Goal: Task Accomplishment & Management: Manage account settings

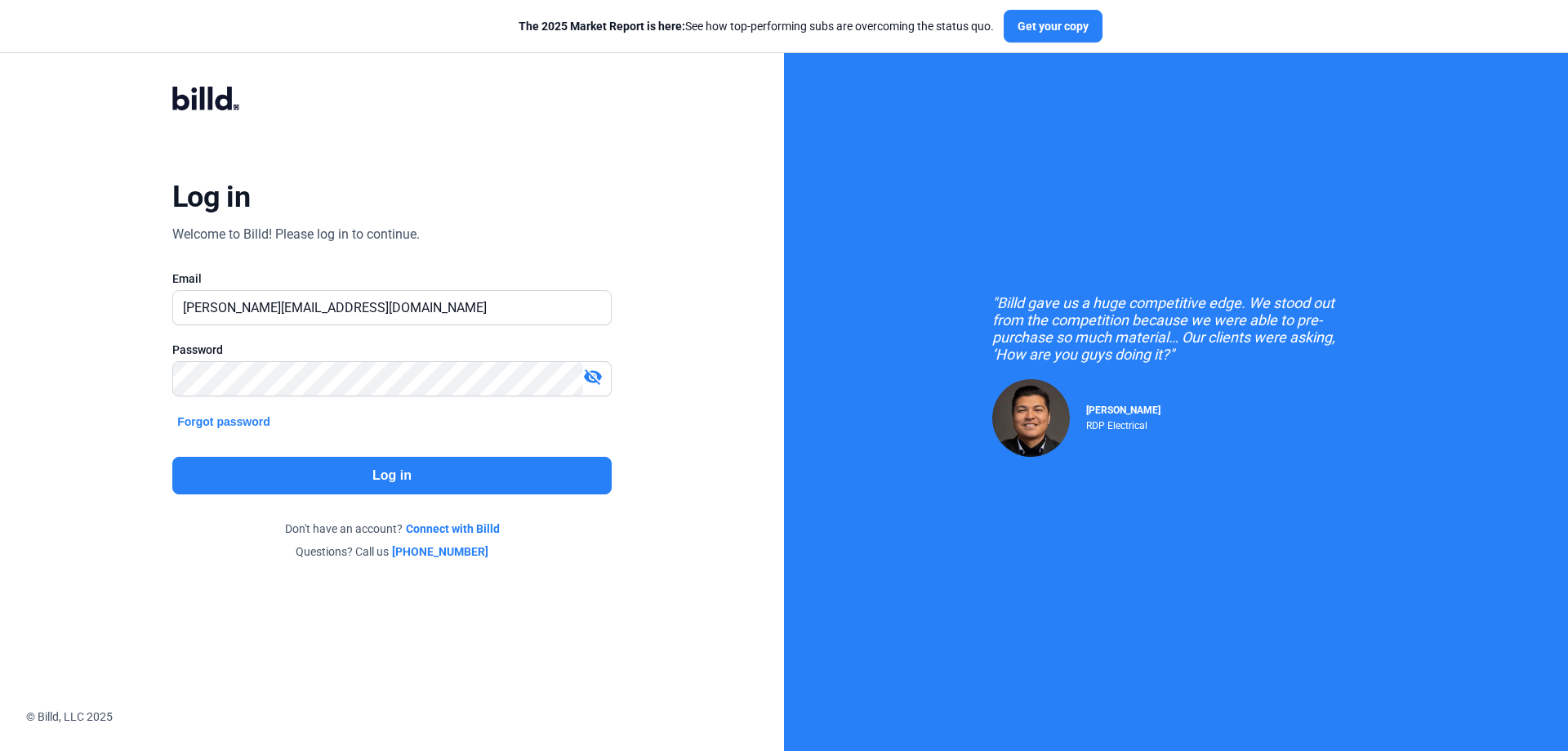
click at [408, 465] on button "Log in" at bounding box center [392, 474] width 440 height 37
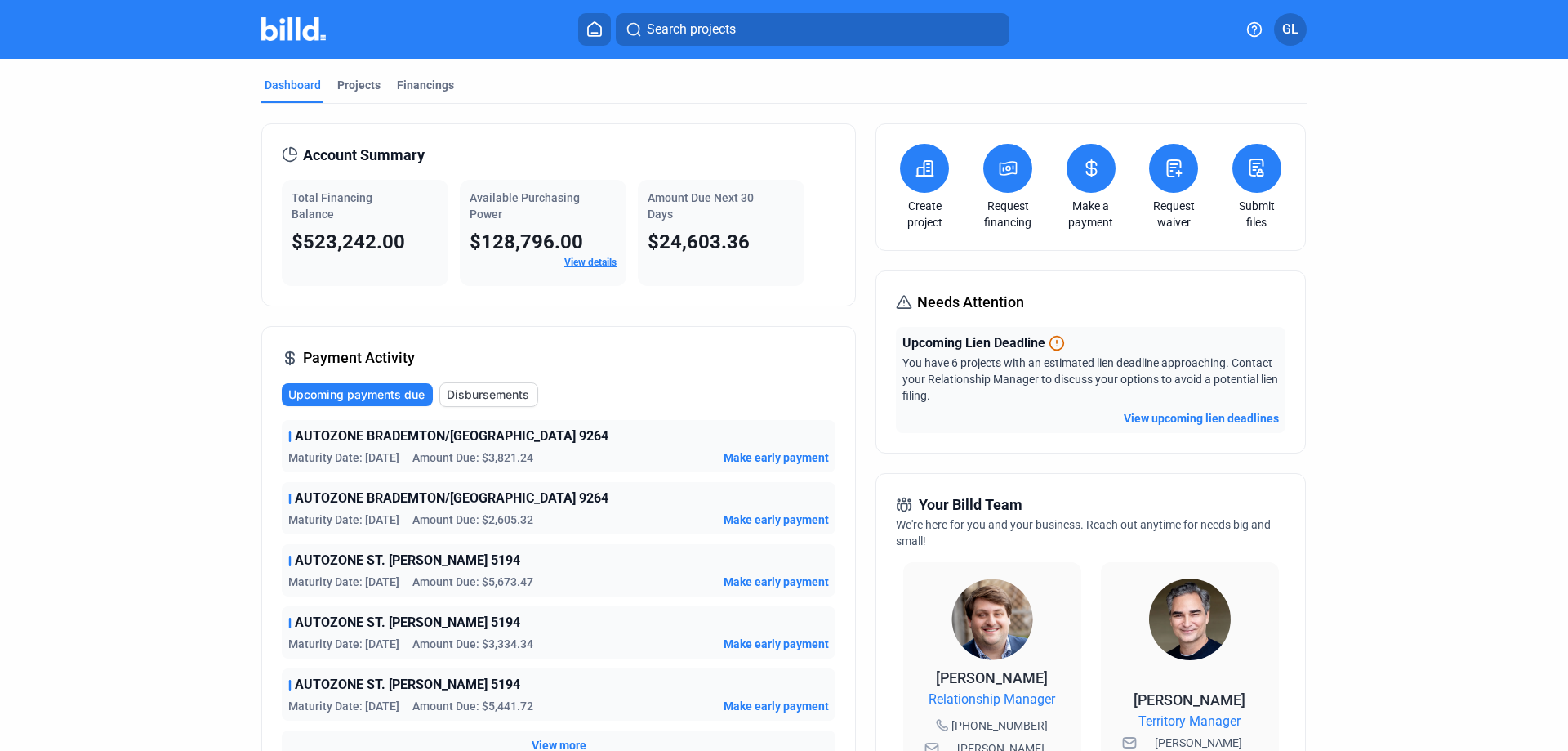
click at [1300, 29] on button "GL" at bounding box center [1290, 29] width 33 height 33
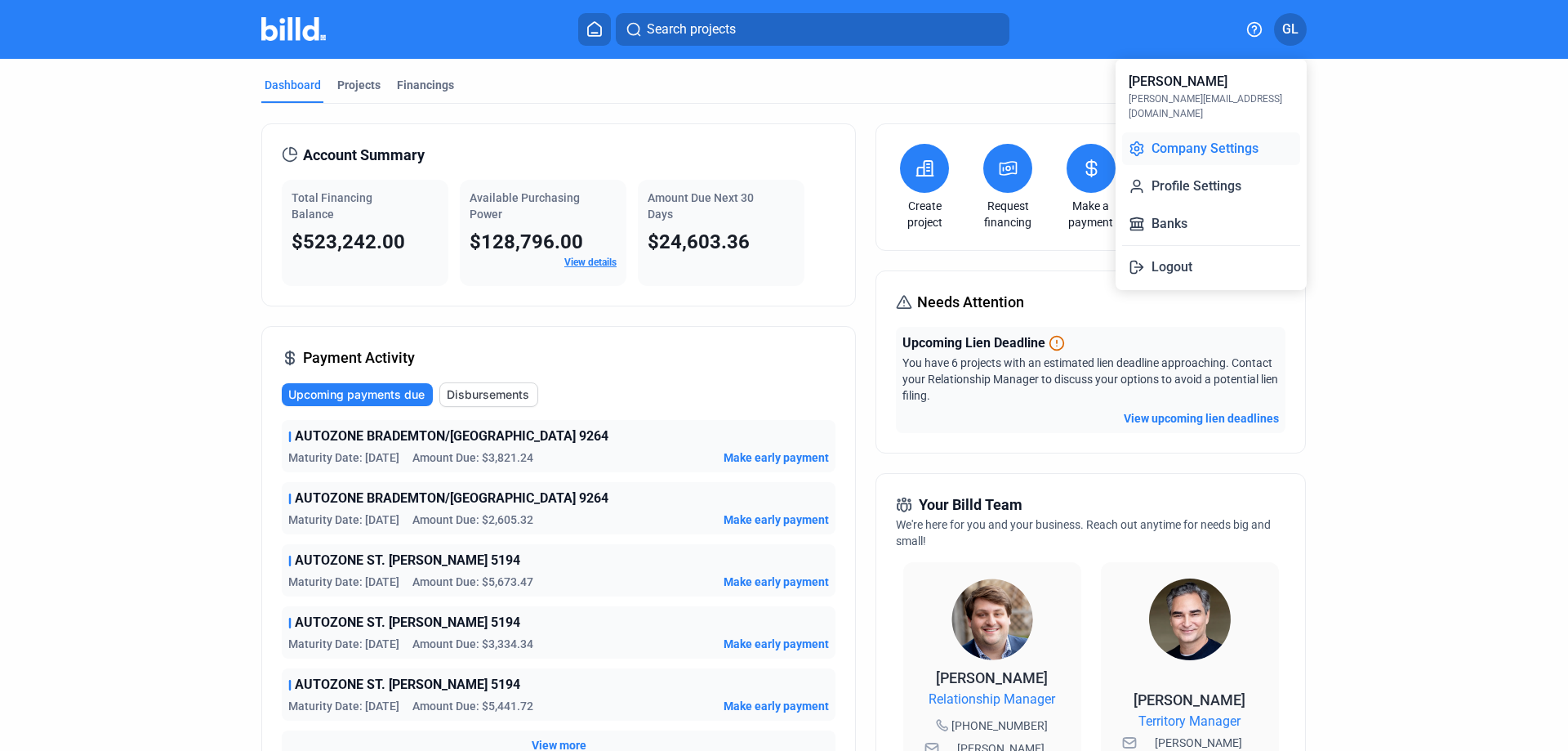
click at [1195, 132] on button "Company Settings" at bounding box center [1211, 149] width 178 height 33
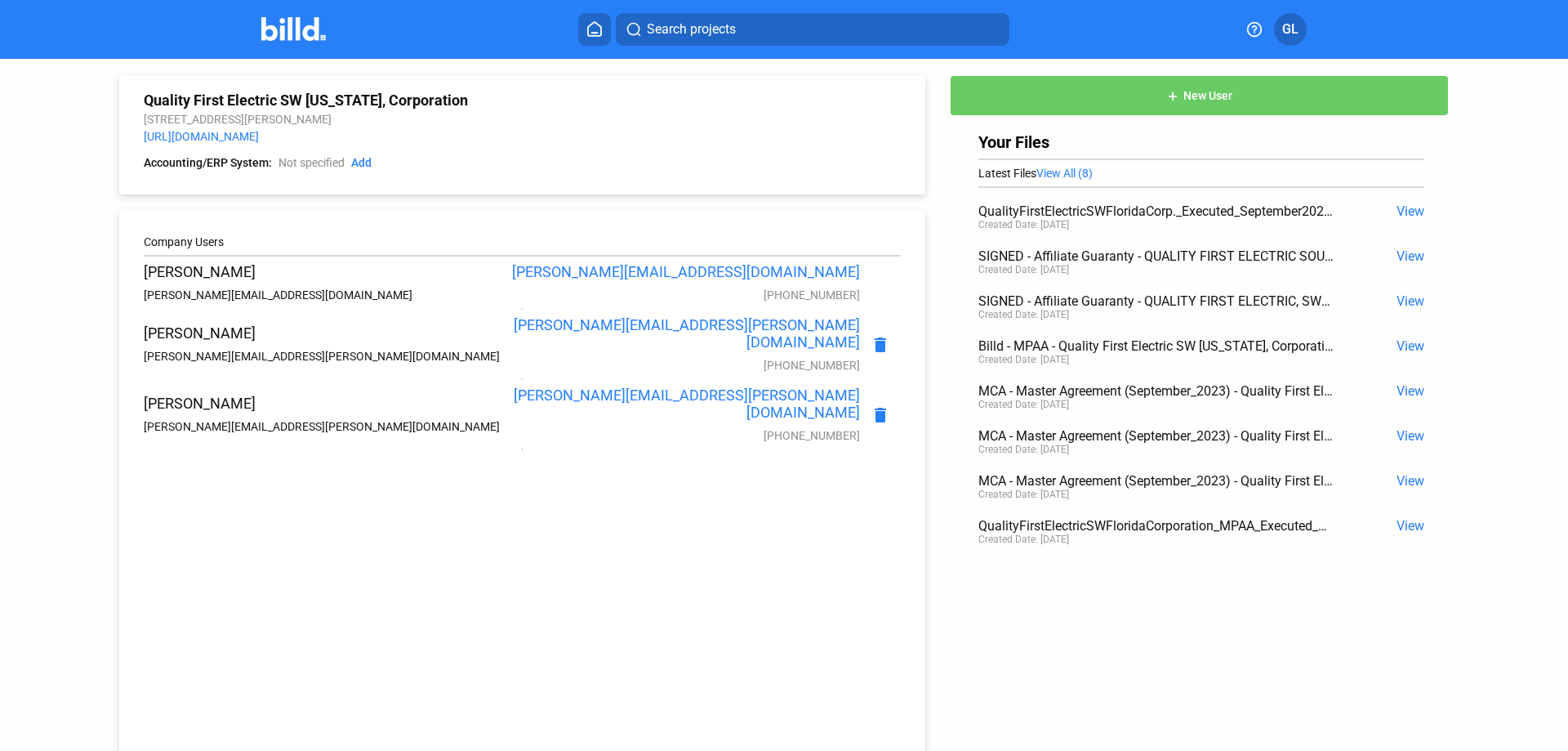
click at [1398, 208] on span "View" at bounding box center [1410, 210] width 28 height 15
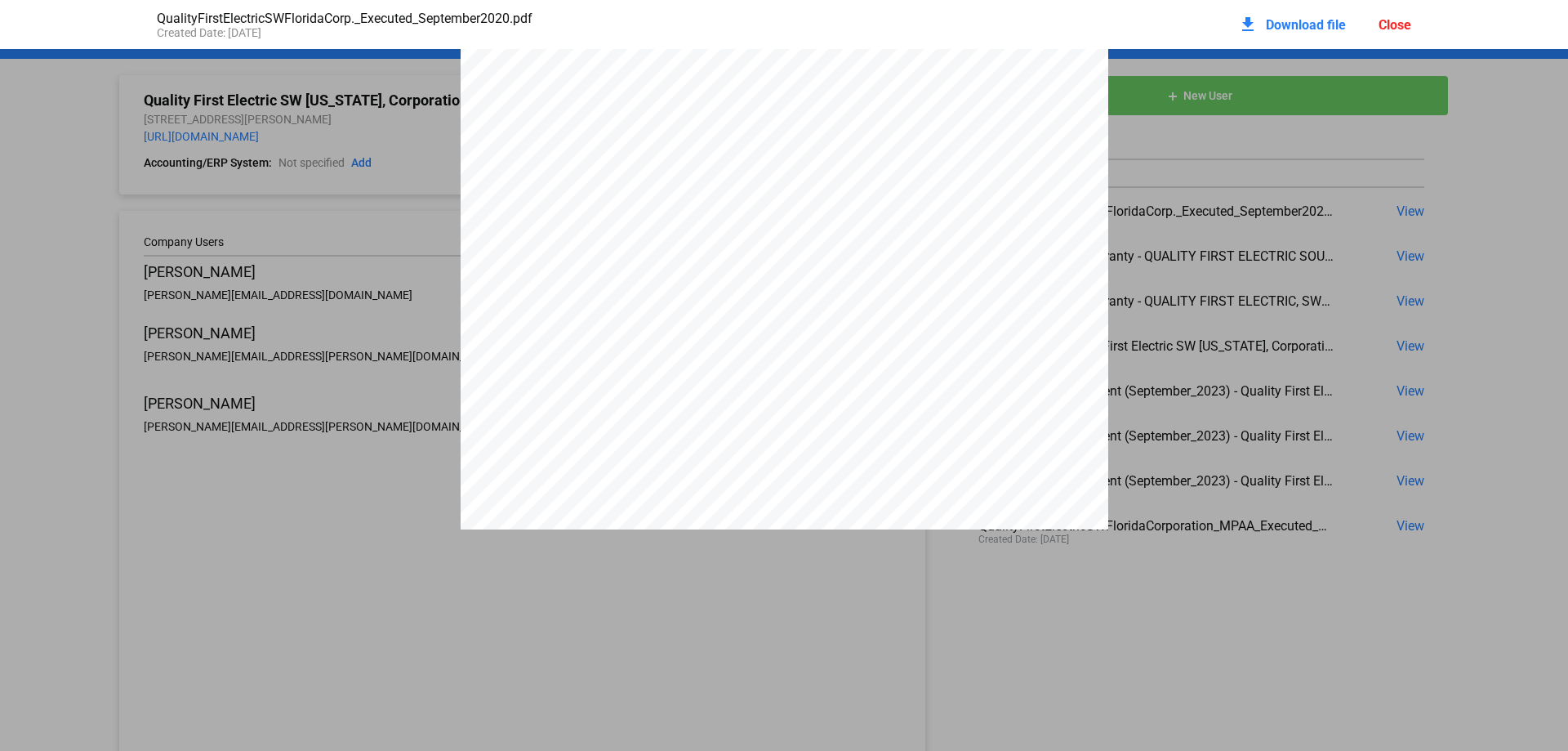
scroll to position [10355, 0]
click at [1392, 24] on div "Close" at bounding box center [1395, 24] width 33 height 15
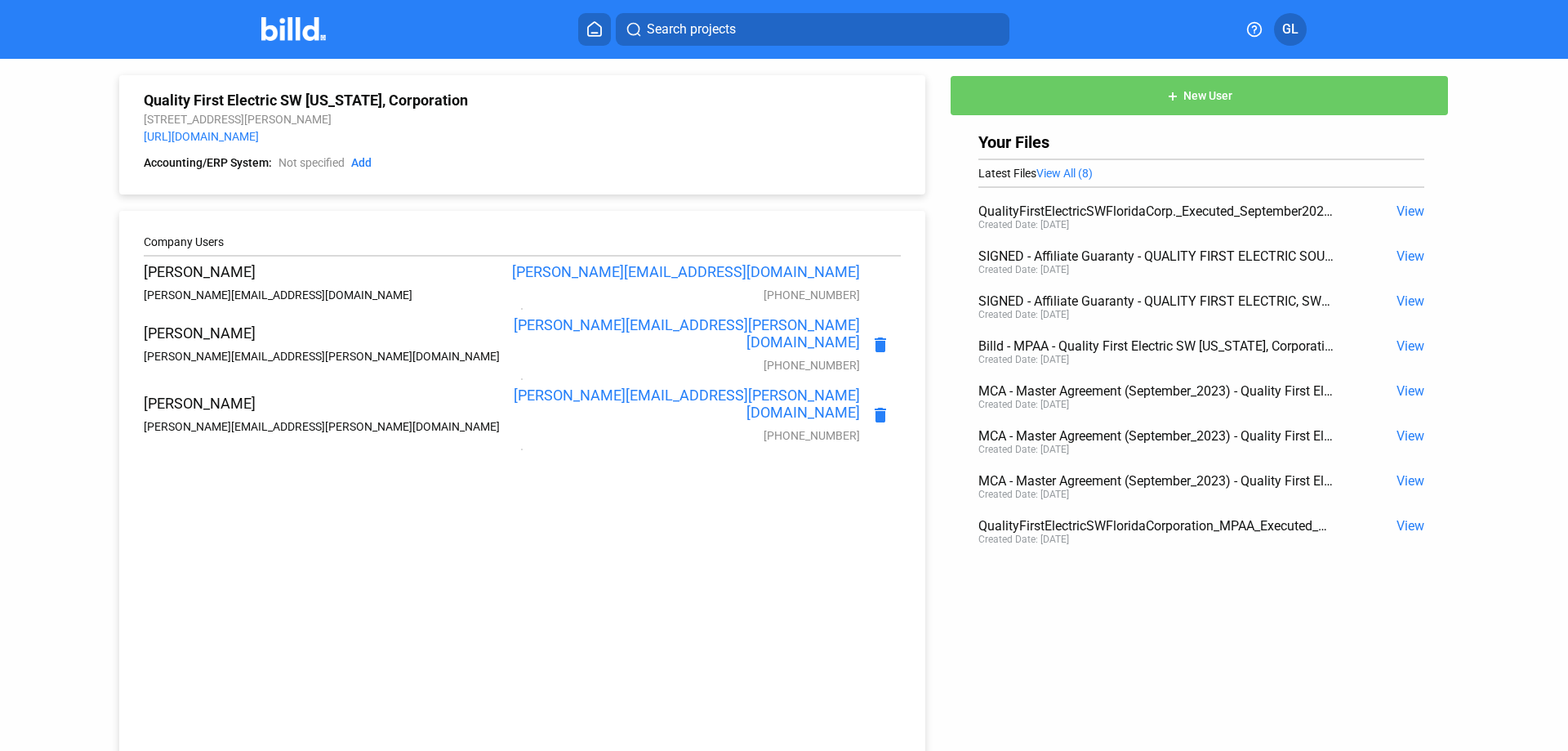
click at [1298, 30] on span "GL" at bounding box center [1290, 30] width 16 height 20
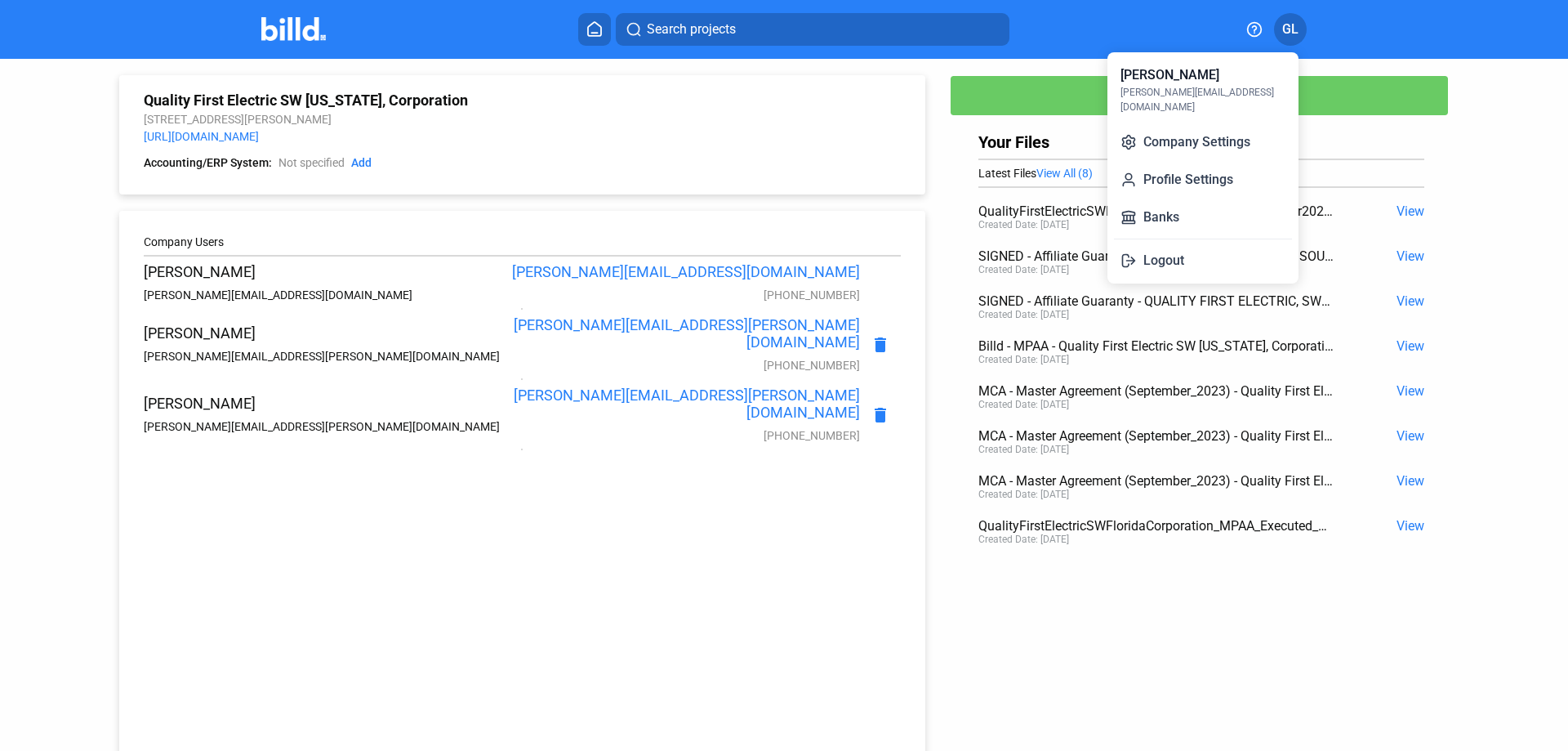
click at [1171, 126] on button "Company Settings" at bounding box center [1203, 142] width 178 height 33
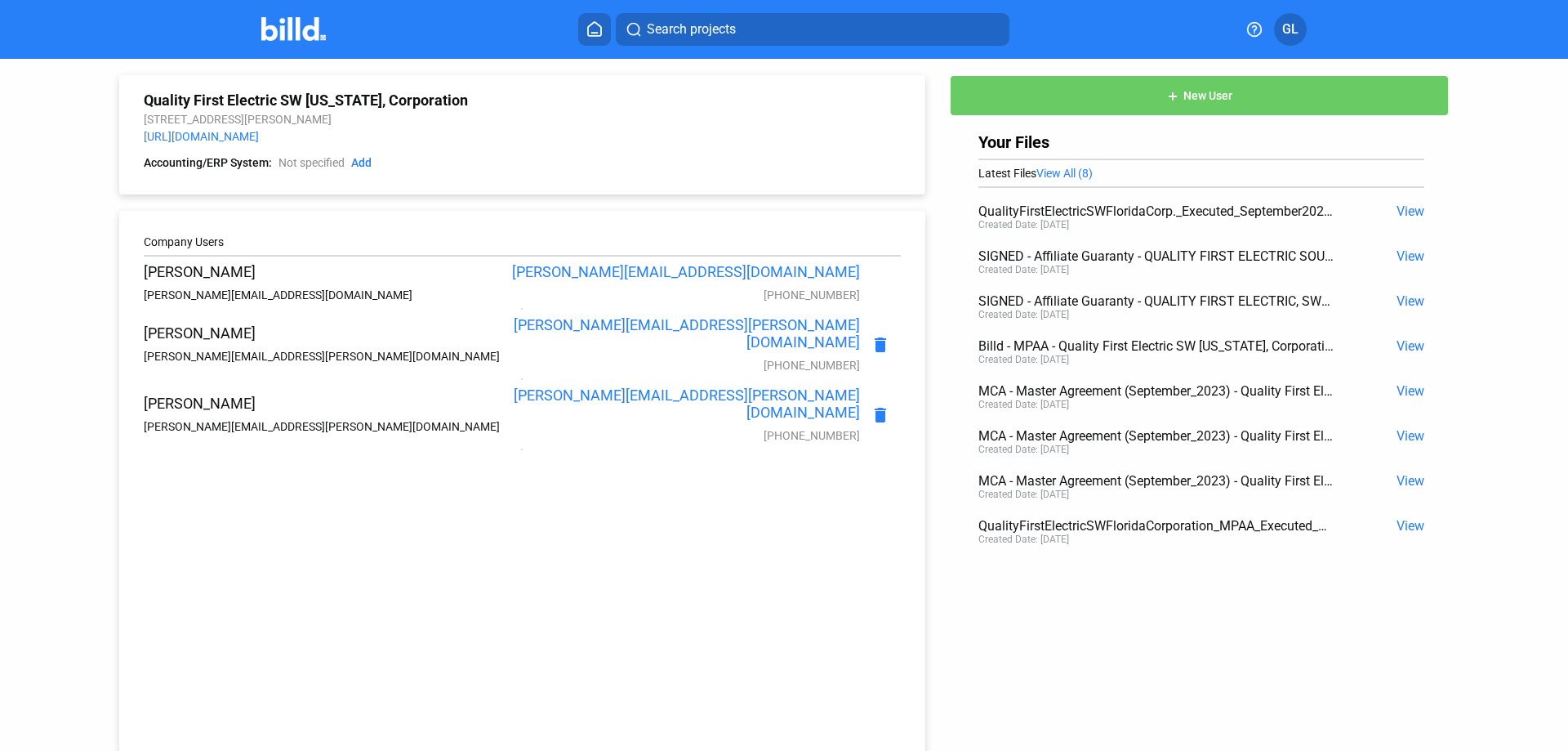
click at [1286, 24] on span "GL" at bounding box center [1290, 30] width 16 height 20
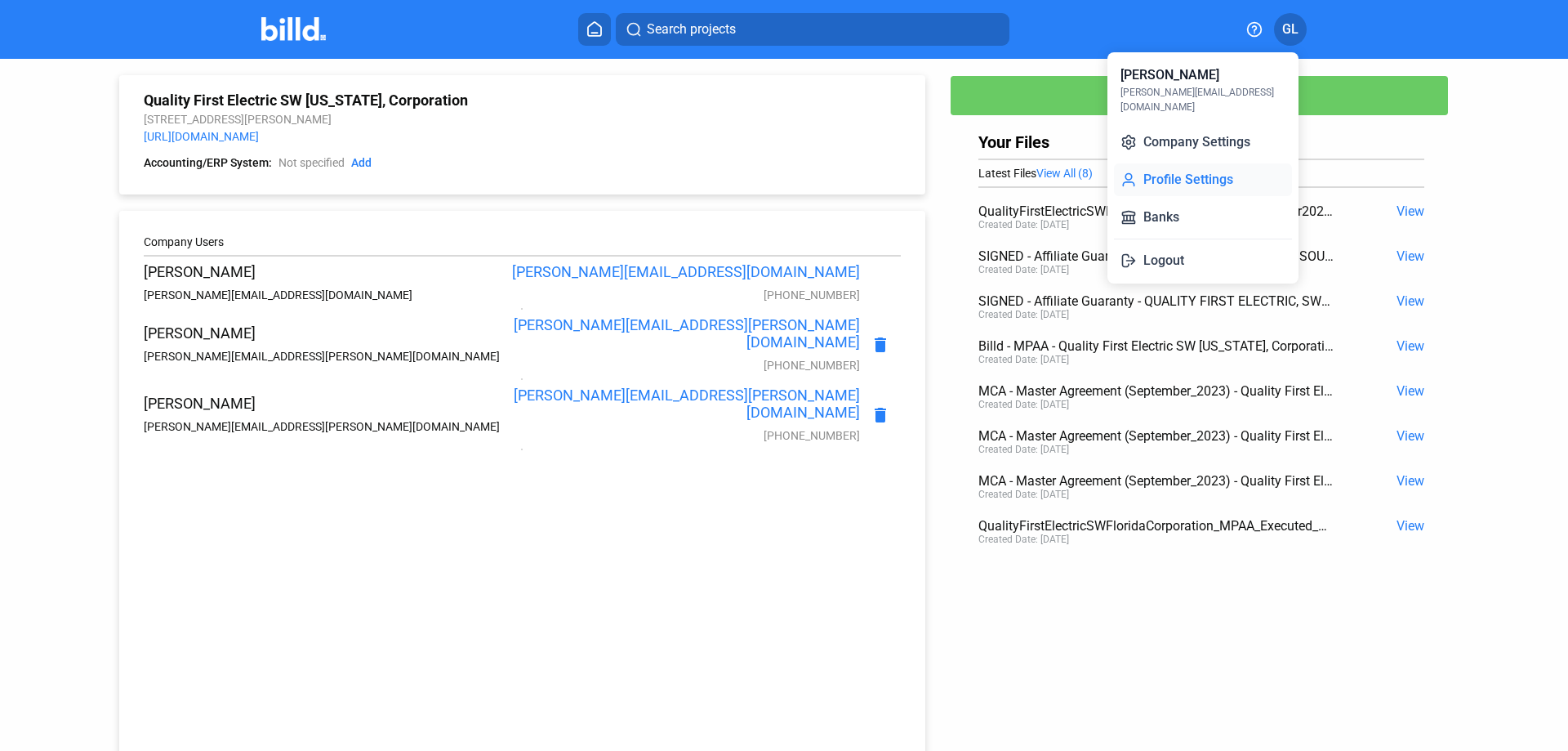
click at [1193, 163] on button "Profile Settings" at bounding box center [1203, 180] width 178 height 33
